Goal: Information Seeking & Learning: Learn about a topic

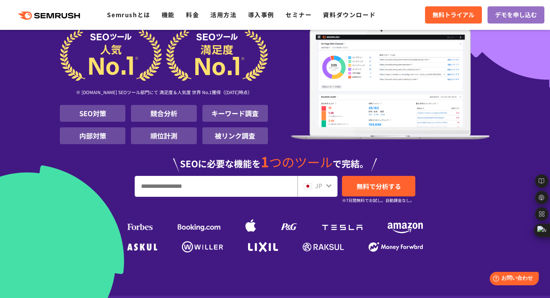
scroll to position [56, 0]
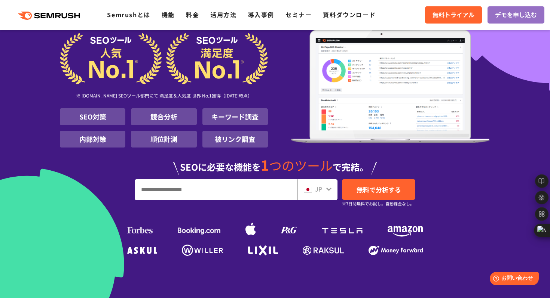
click at [188, 194] on input "URL、キーワードを入力してください" at bounding box center [216, 190] width 162 height 20
paste input "**********"
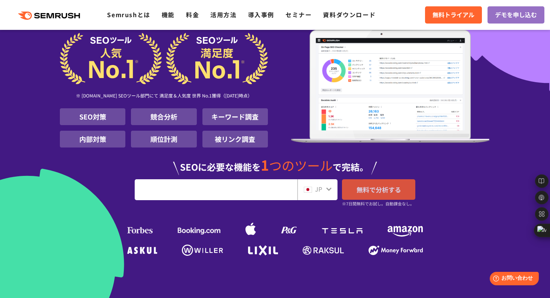
type input "**********"
click at [360, 187] on span "無料で分析する" at bounding box center [378, 189] width 45 height 9
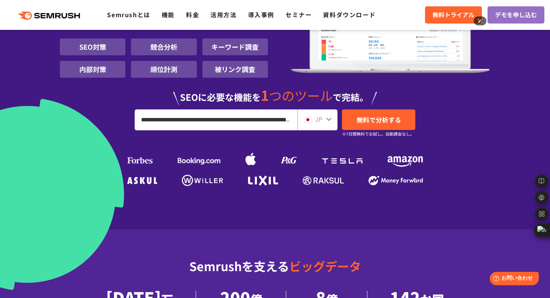
scroll to position [128, 0]
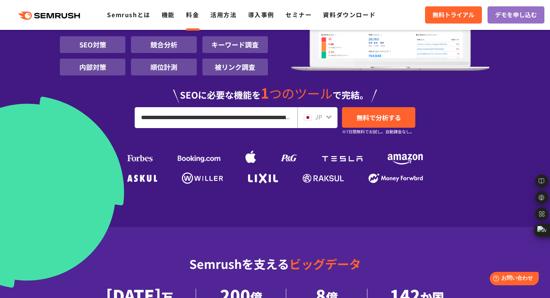
click at [191, 19] on li "料金" at bounding box center [192, 15] width 13 height 10
click at [191, 15] on link "料金" at bounding box center [192, 14] width 13 height 9
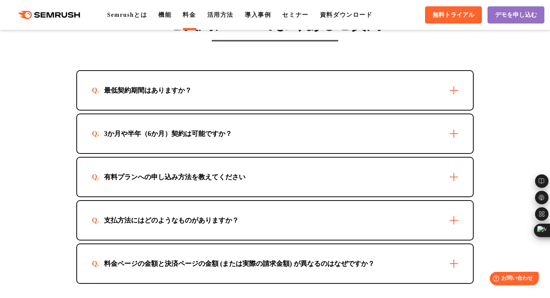
scroll to position [2149, 0]
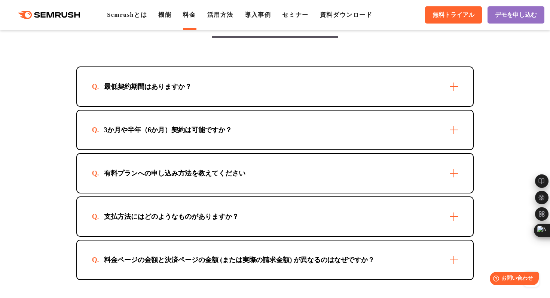
click at [193, 87] on div "最低契約期間はありますか？" at bounding box center [275, 86] width 396 height 39
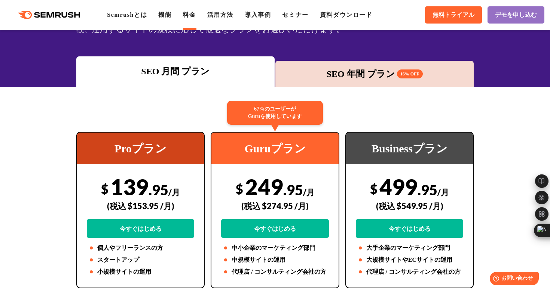
scroll to position [110, 0]
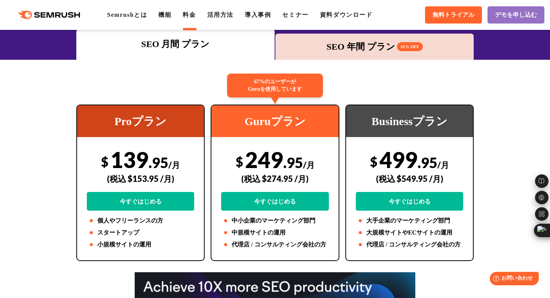
click at [302, 52] on div "SEO 年間 プラン 16% OFF" at bounding box center [374, 46] width 191 height 13
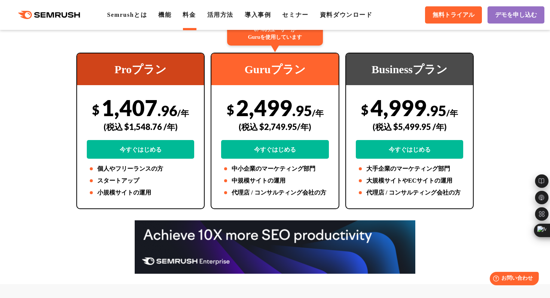
scroll to position [163, 0]
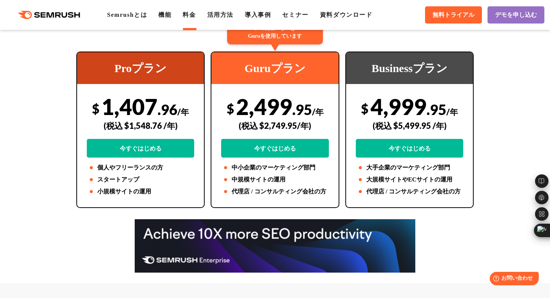
click at [135, 73] on div "Proプラン" at bounding box center [140, 68] width 127 height 32
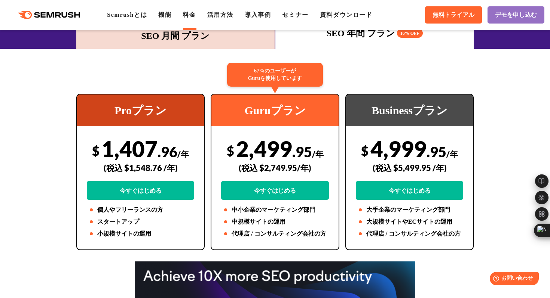
scroll to position [114, 0]
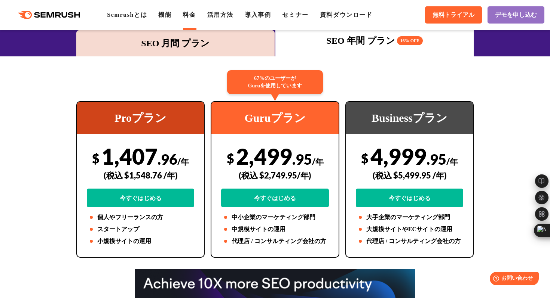
click at [142, 50] on div "SEO 月間 プラン" at bounding box center [175, 43] width 198 height 26
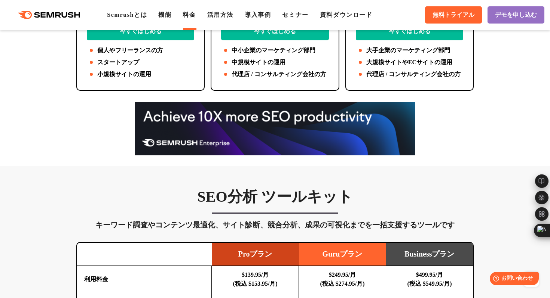
scroll to position [284, 0]
